Goal: Transaction & Acquisition: Book appointment/travel/reservation

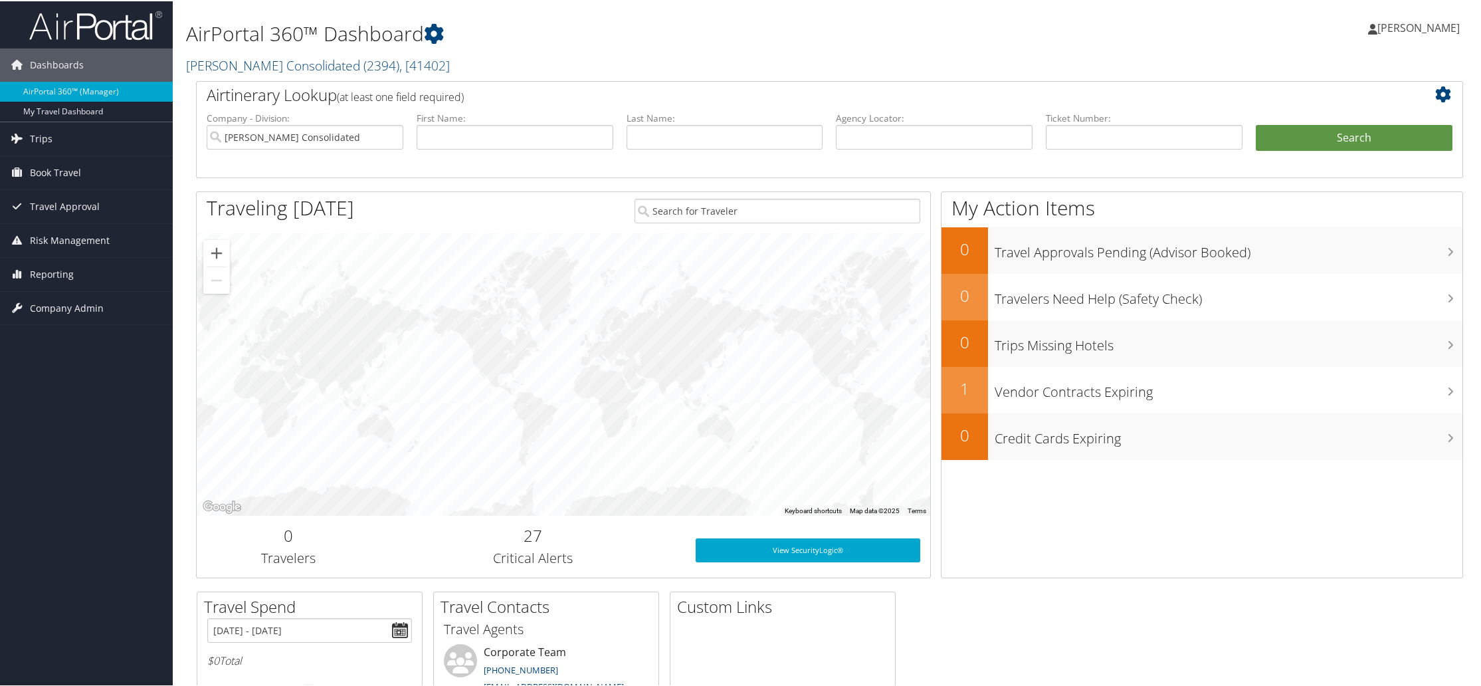
click at [63, 167] on span "Book Travel" at bounding box center [55, 171] width 51 height 33
click at [72, 238] on link "Book/Manage Online Trips" at bounding box center [86, 238] width 173 height 20
